Goal: Information Seeking & Learning: Learn about a topic

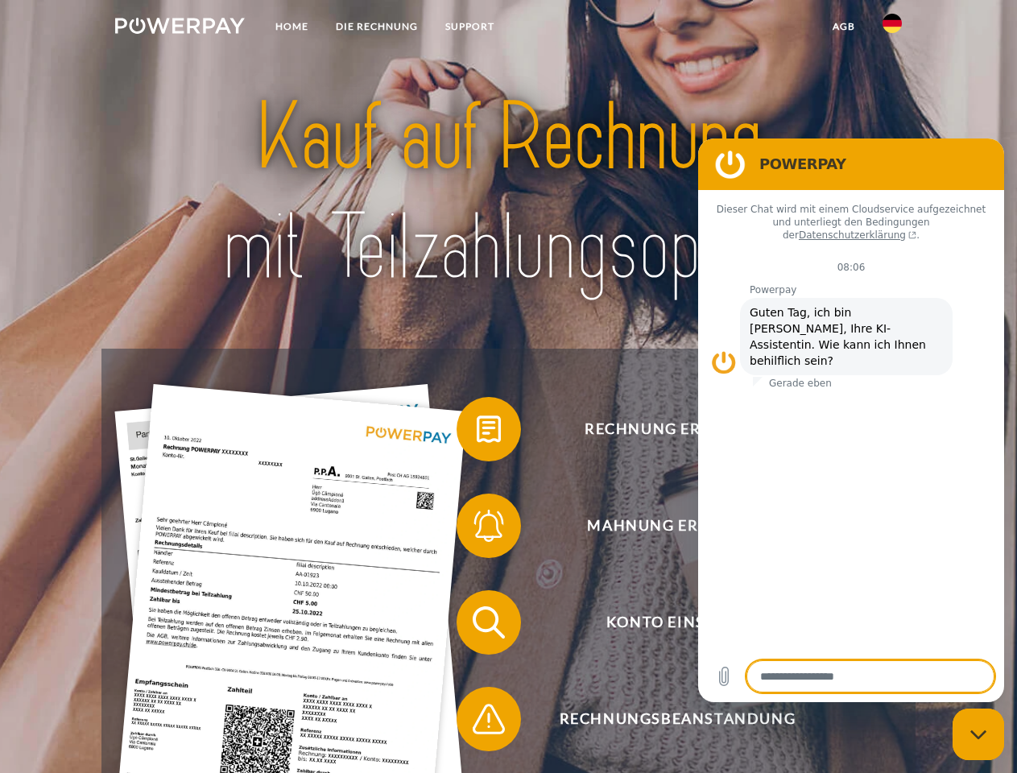
click at [180, 28] on img at bounding box center [180, 26] width 130 height 16
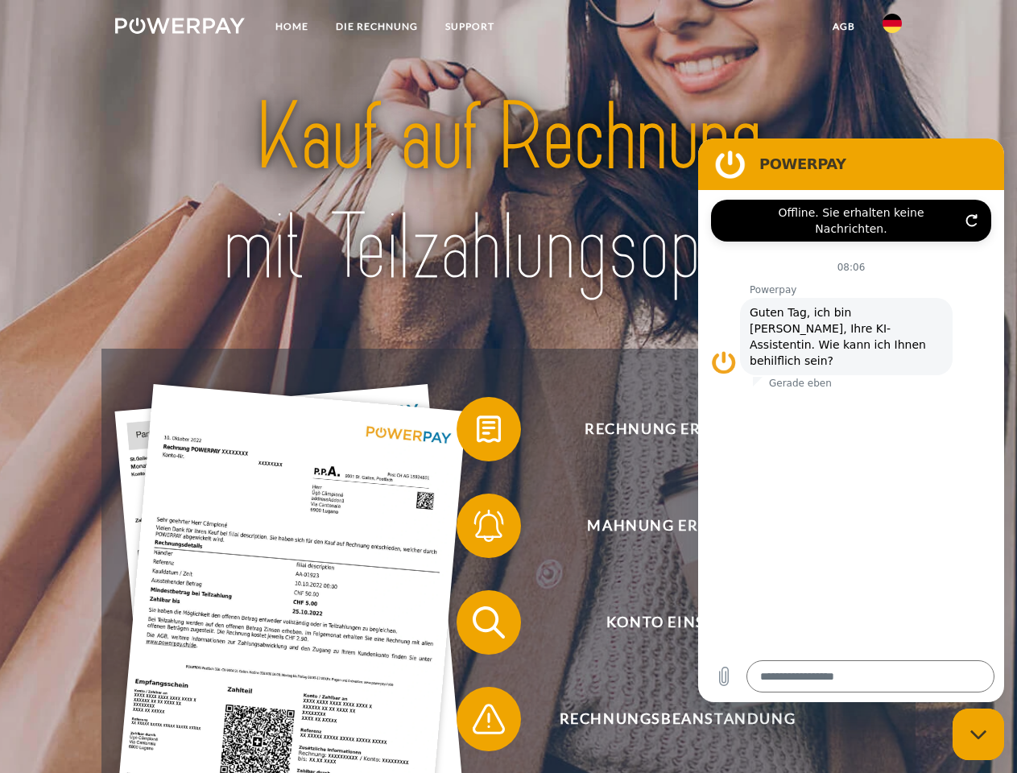
click at [892, 28] on img at bounding box center [892, 23] width 19 height 19
click at [843, 27] on link "agb" at bounding box center [844, 26] width 50 height 29
click at [477, 432] on span at bounding box center [464, 429] width 81 height 81
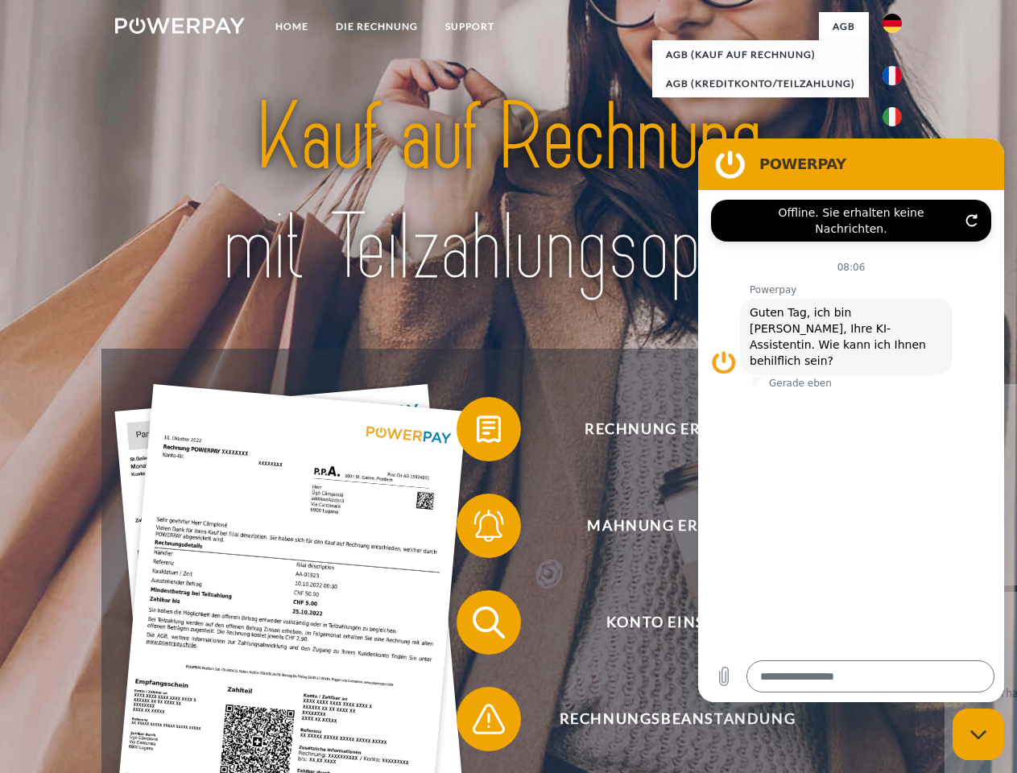
click at [477, 529] on div "Rechnung erhalten? Mahnung erhalten? Konto einsehen" at bounding box center [507, 671] width 813 height 644
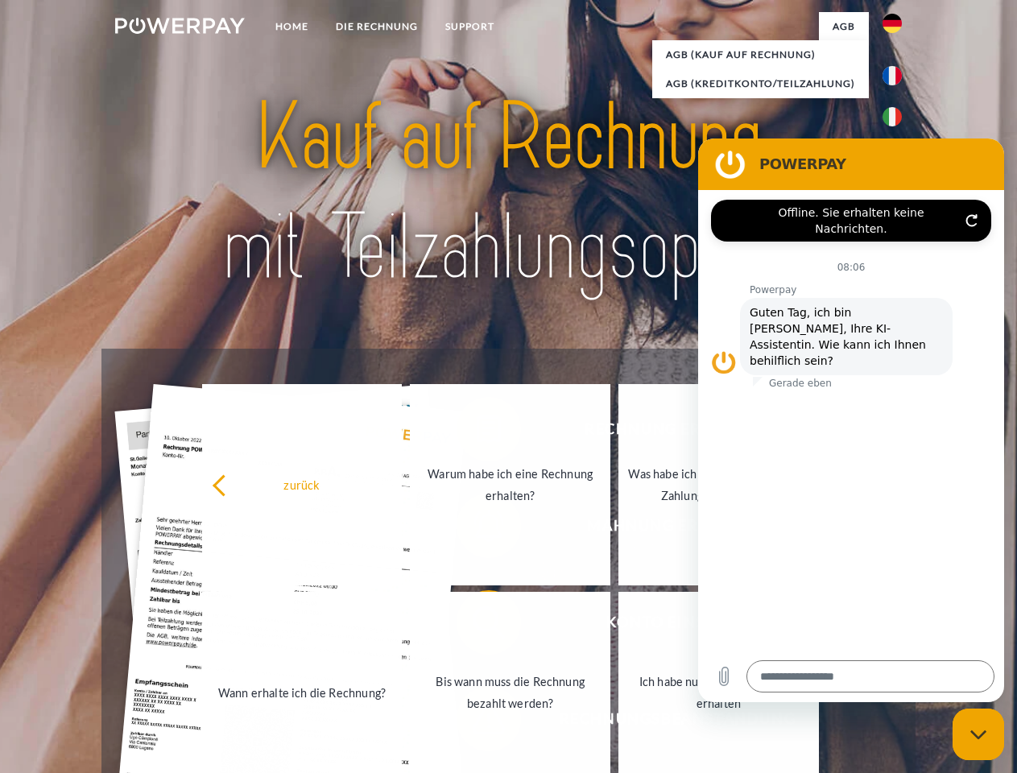
click at [477, 626] on link "Bis wann muss die Rechnung bezahlt werden?" at bounding box center [510, 692] width 201 height 201
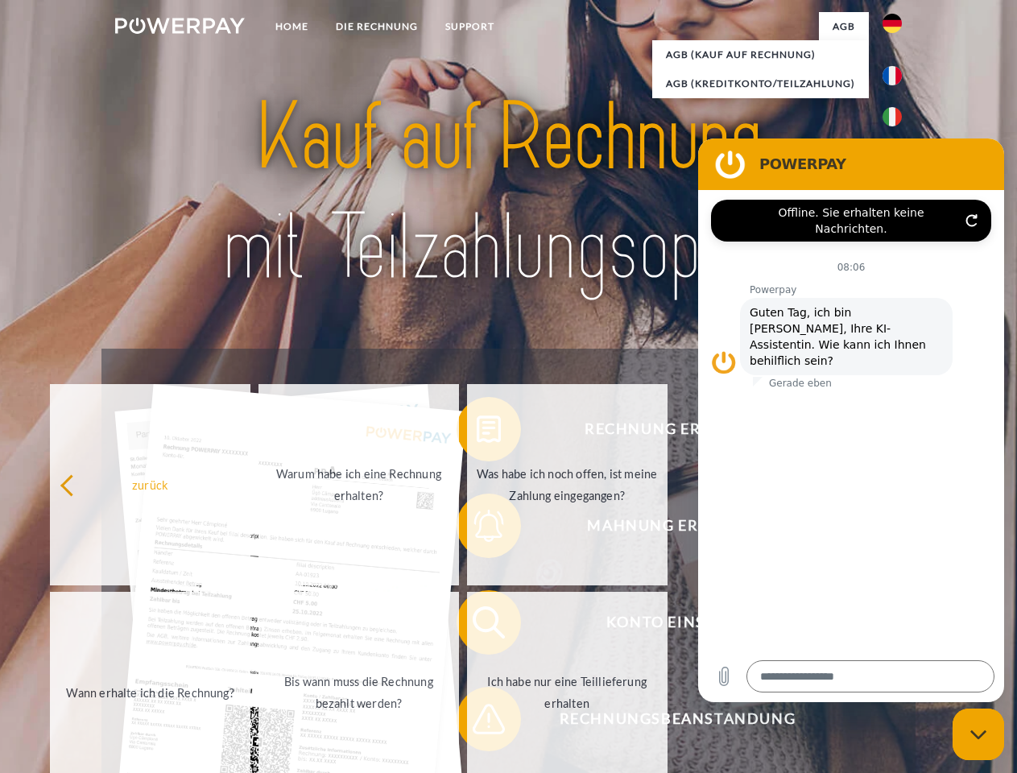
click at [477, 722] on span at bounding box center [464, 719] width 81 height 81
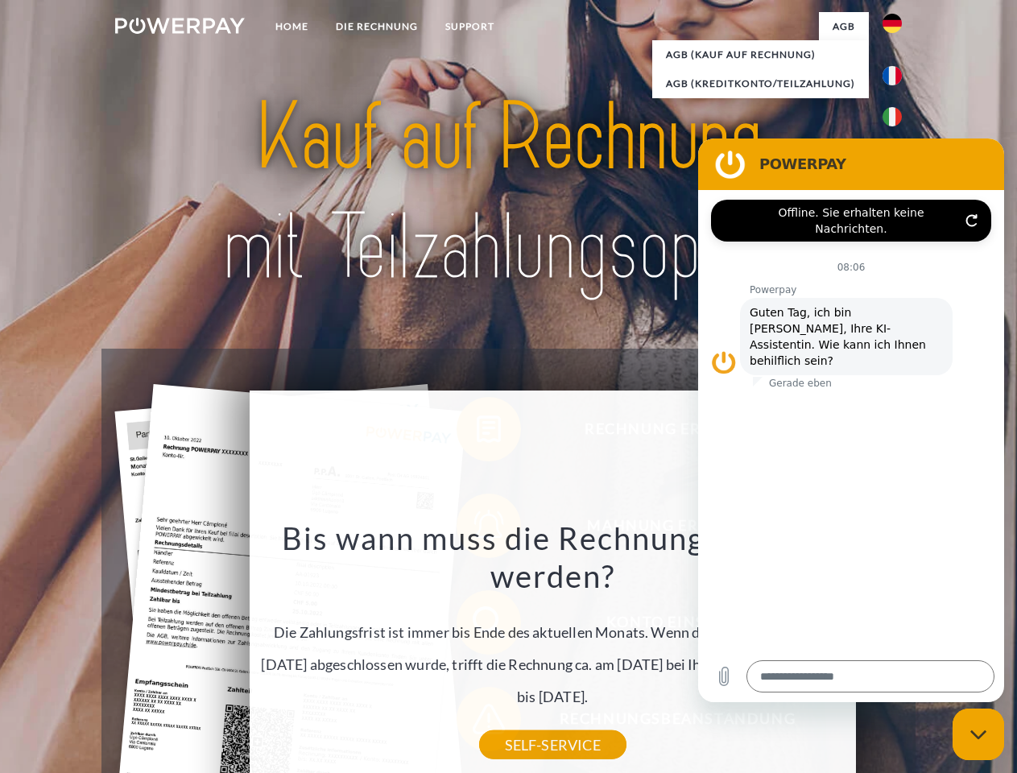
click at [978, 734] on icon "Messaging-Fenster schließen" at bounding box center [978, 735] width 17 height 10
type textarea "*"
